Goal: Book appointment/travel/reservation

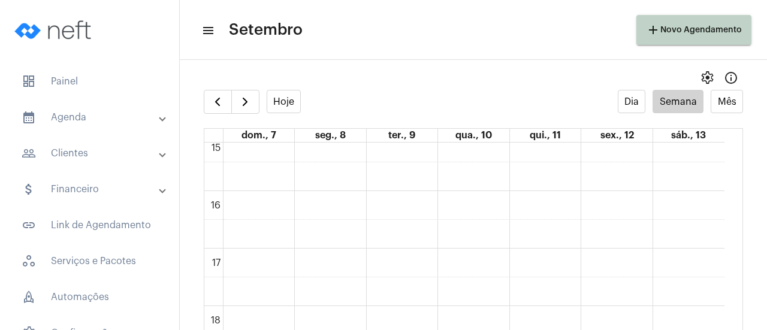
scroll to position [944, 0]
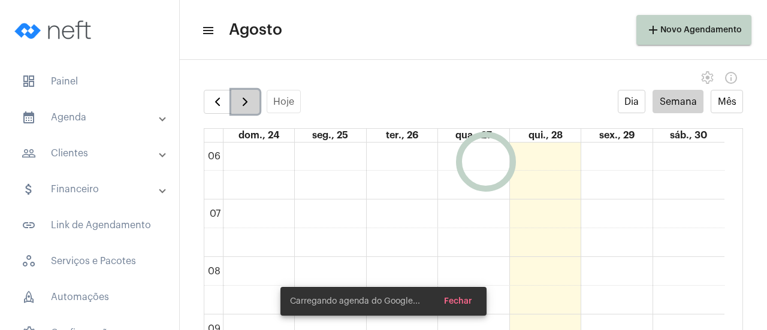
click at [252, 104] on button "button" at bounding box center [245, 102] width 28 height 24
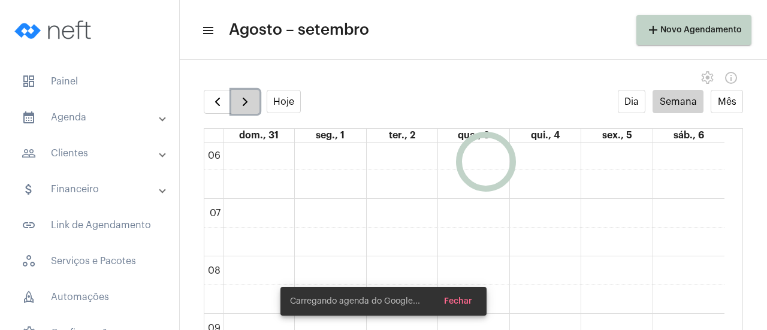
click at [249, 104] on span "button" at bounding box center [245, 102] width 14 height 14
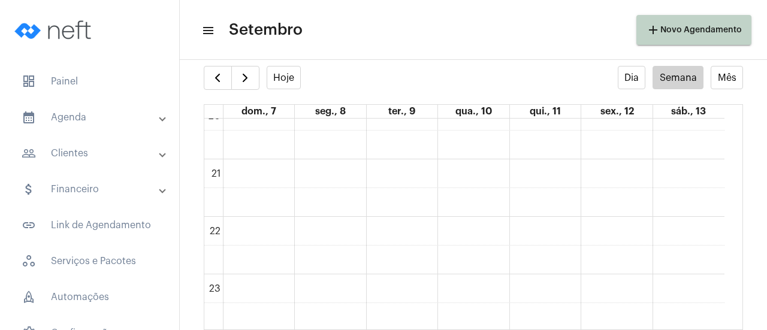
scroll to position [1167, 0]
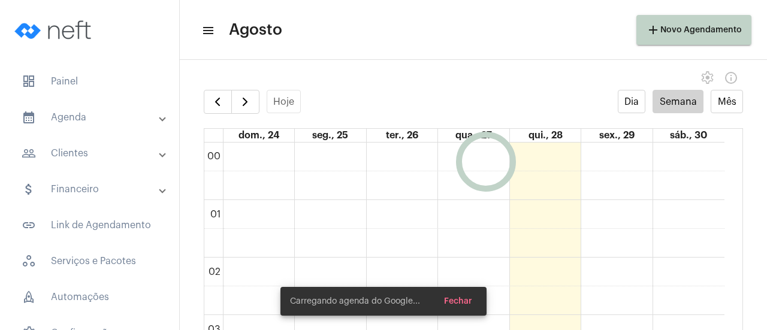
scroll to position [346, 0]
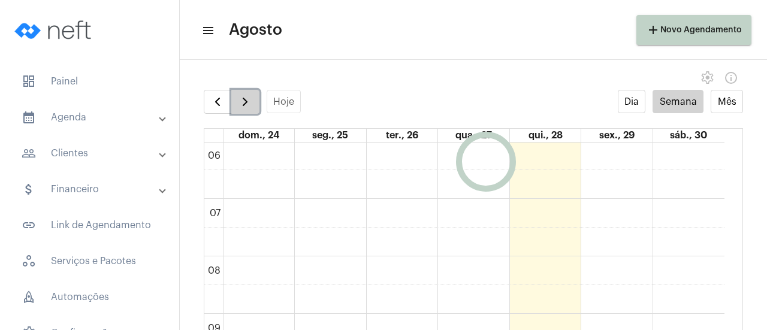
click at [238, 104] on span "button" at bounding box center [245, 102] width 14 height 14
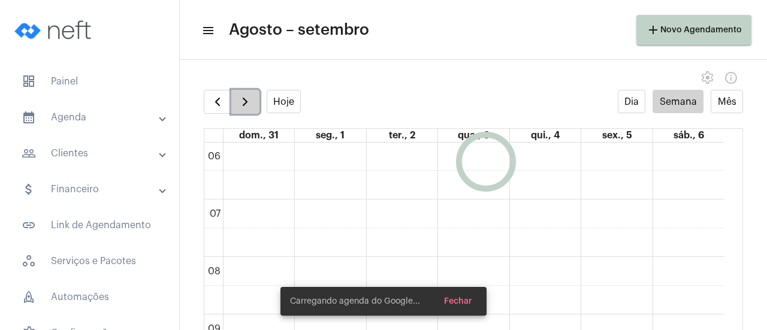
click at [238, 104] on span "button" at bounding box center [245, 102] width 14 height 14
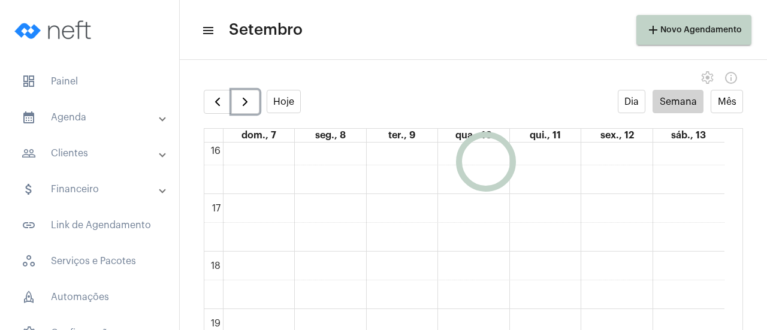
scroll to position [1005, 0]
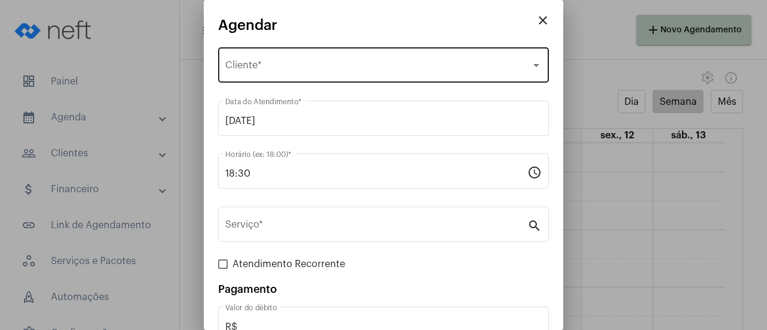
click at [249, 61] on div "Selecione o Cliente Cliente *" at bounding box center [383, 64] width 316 height 38
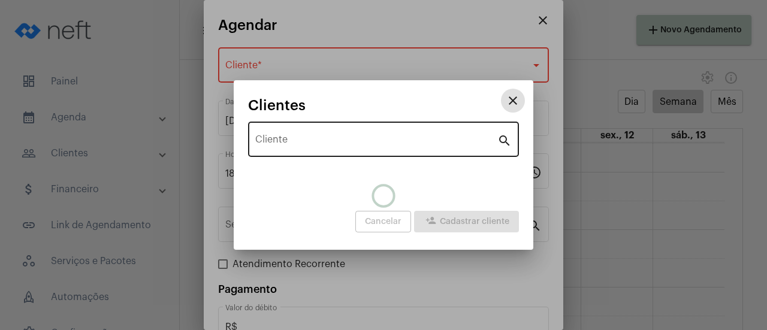
click at [270, 134] on div "Cliente" at bounding box center [376, 138] width 242 height 38
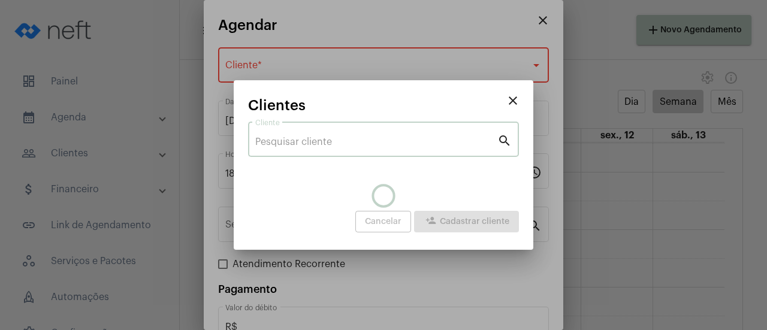
click at [513, 99] on mat-icon "close" at bounding box center [512, 100] width 14 height 14
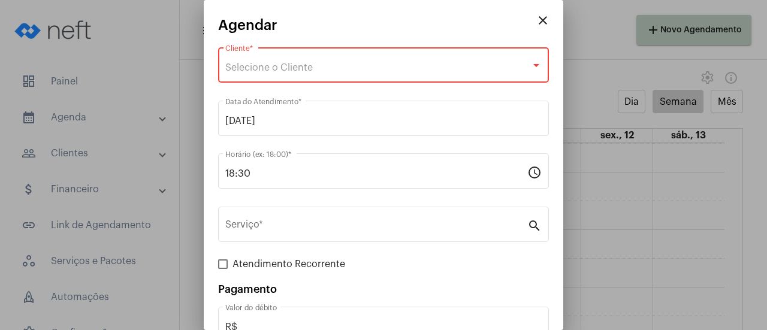
click at [535, 26] on mat-icon "close" at bounding box center [542, 20] width 14 height 14
